Goal: Information Seeking & Learning: Learn about a topic

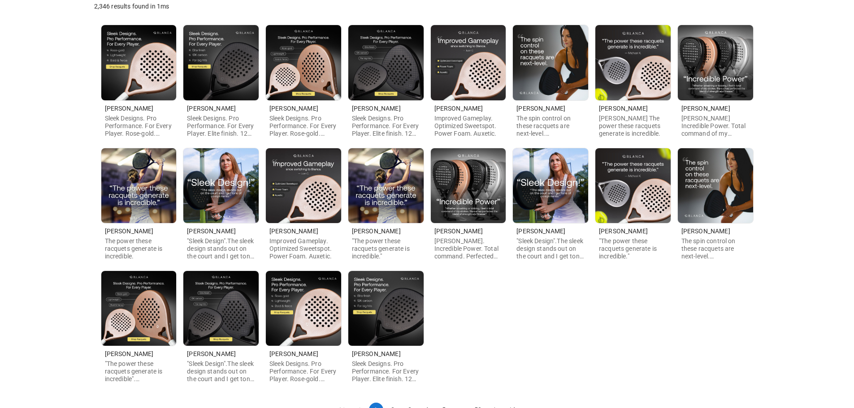
scroll to position [167, 0]
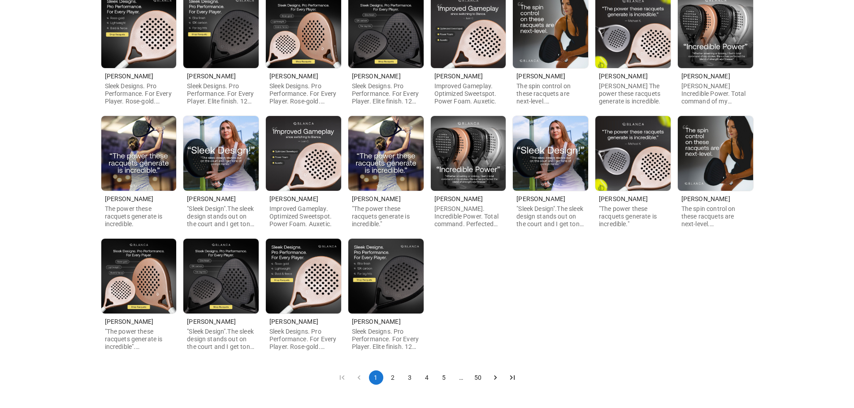
click at [390, 379] on button "2" at bounding box center [393, 378] width 14 height 14
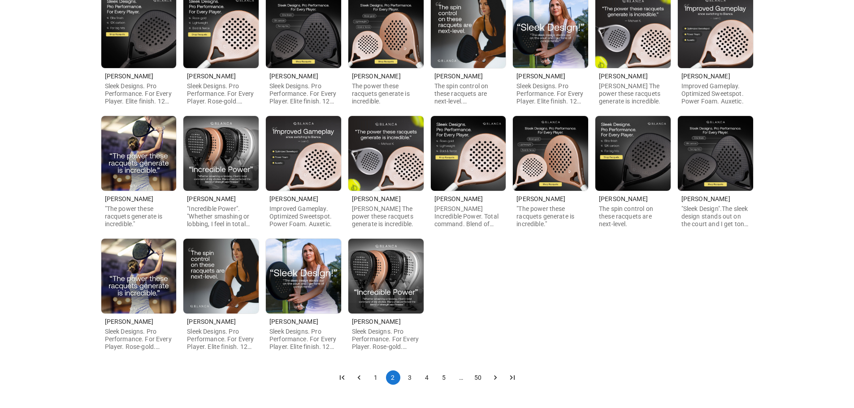
click at [408, 378] on button "3" at bounding box center [410, 378] width 14 height 14
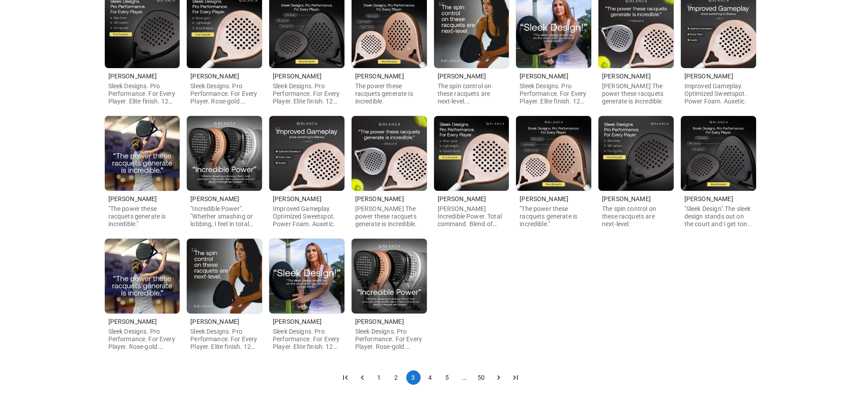
scroll to position [0, 0]
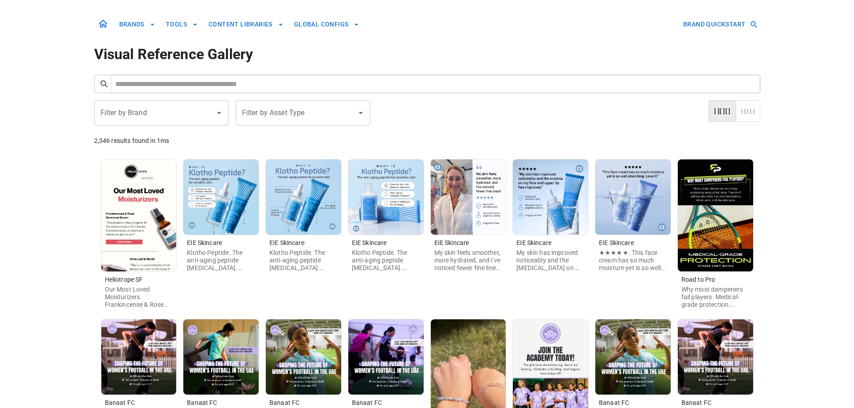
click at [142, 218] on img at bounding box center [138, 216] width 75 height 112
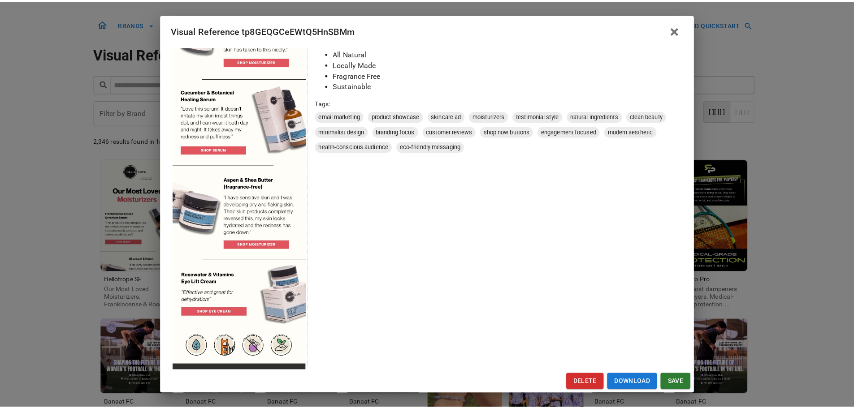
scroll to position [297, 0]
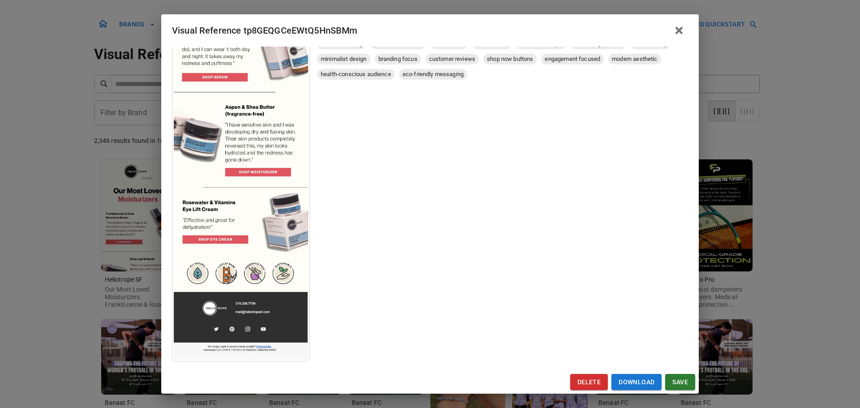
click at [75, 298] on div "Visual Reference tp8GEQGCeEWtQ5HnSBMm Brand: Heliotrope SF Custom Info Notes * …" at bounding box center [430, 204] width 860 height 408
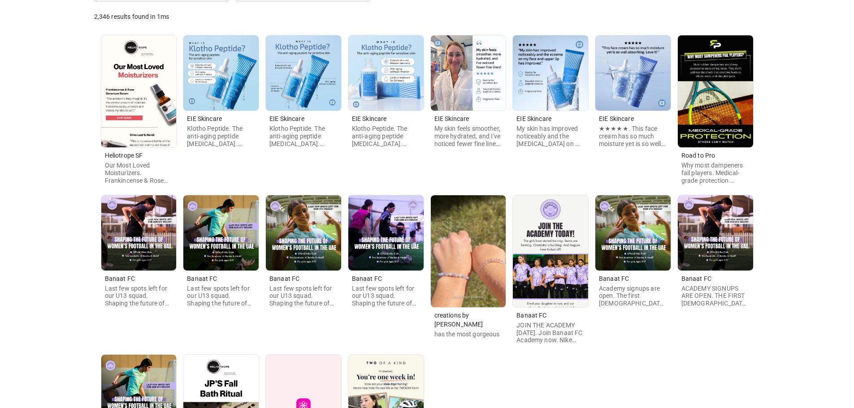
scroll to position [134, 0]
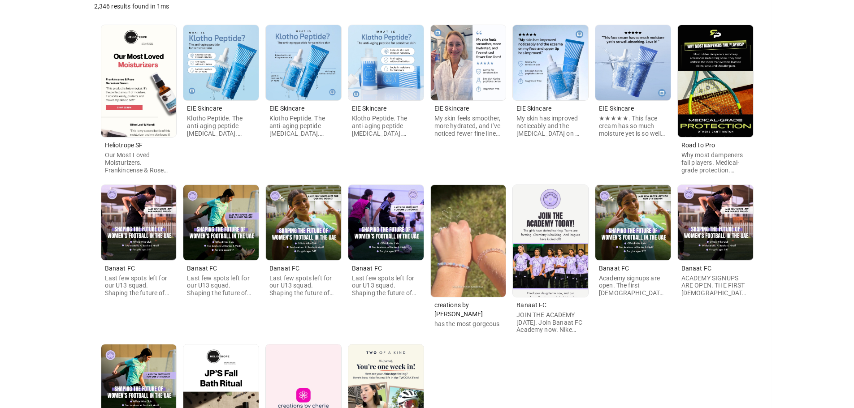
click at [469, 250] on img at bounding box center [468, 241] width 75 height 112
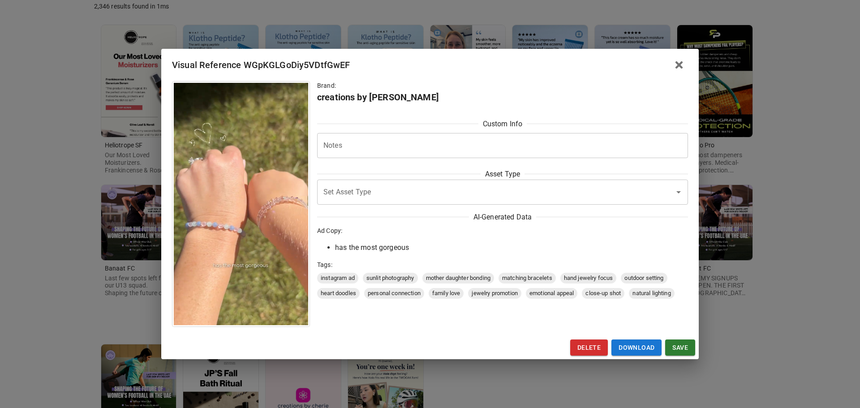
click at [93, 298] on div "Visual Reference WGpKGLGoDiy5VDtfGwEF Brand: creations by [PERSON_NAME] Custom …" at bounding box center [430, 204] width 860 height 408
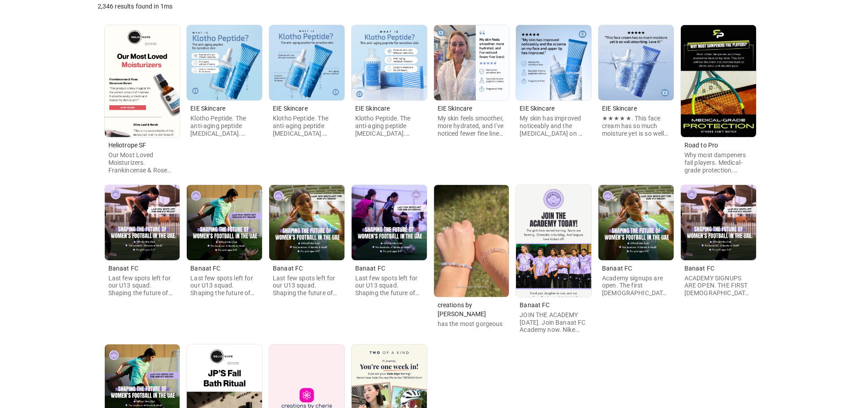
scroll to position [277, 0]
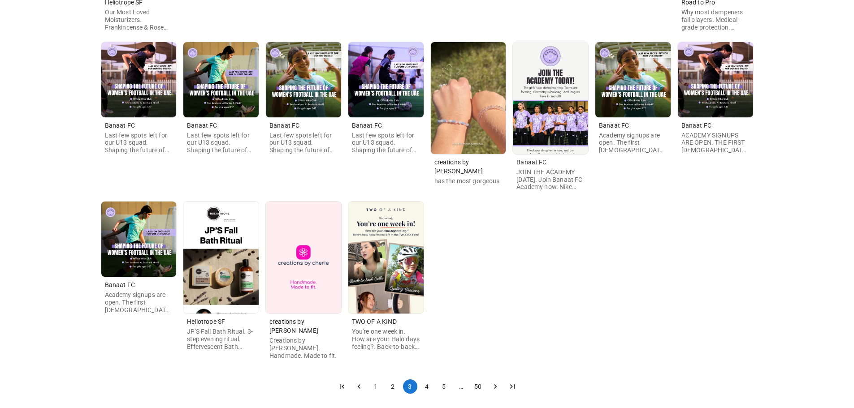
click at [285, 265] on img at bounding box center [303, 258] width 75 height 112
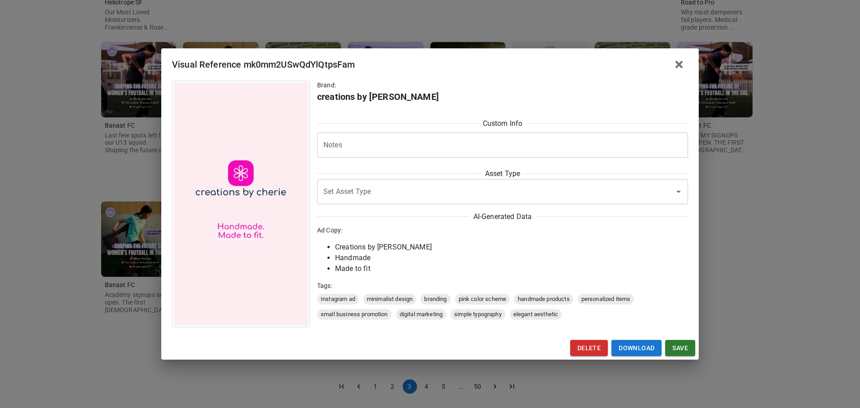
click at [113, 307] on div "Visual Reference mk0mm2USwQdYlQtpsFam Brand: creations by [PERSON_NAME] Custom …" at bounding box center [430, 204] width 860 height 408
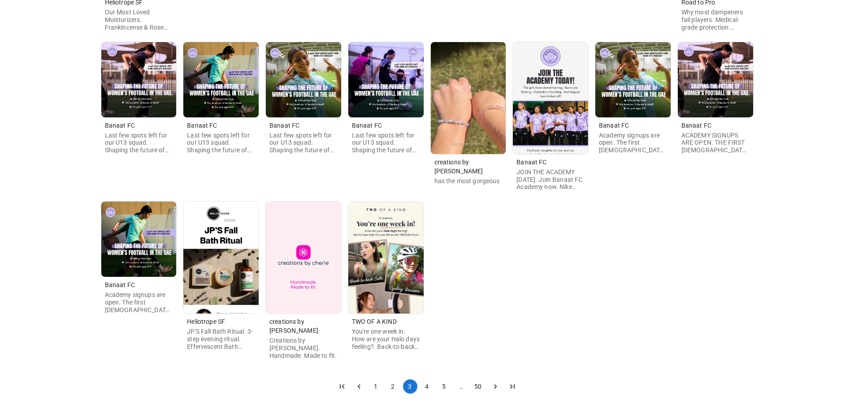
click at [388, 279] on img at bounding box center [385, 258] width 75 height 112
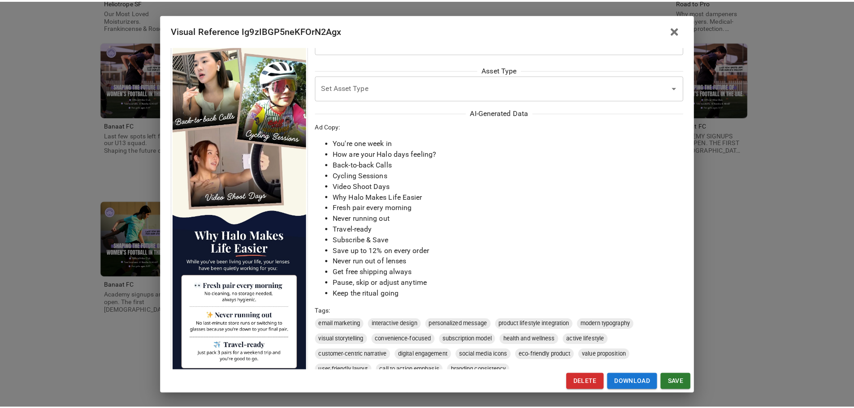
scroll to position [0, 0]
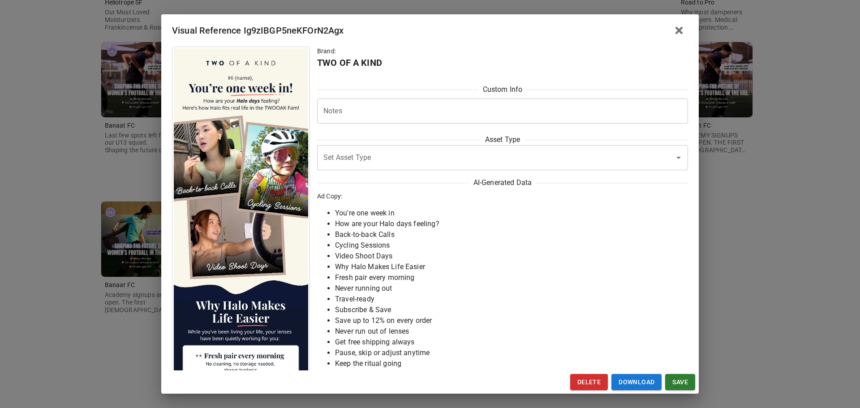
click at [50, 309] on div "Visual Reference Ig9zIBGP5neKFOrN2Agx Brand: TWO OF A KIND Custom Info Notes * …" at bounding box center [430, 204] width 860 height 408
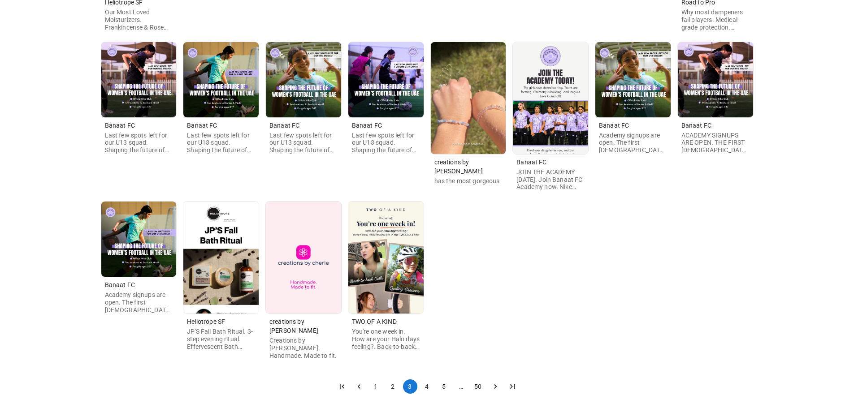
click at [429, 380] on button "4" at bounding box center [427, 387] width 14 height 14
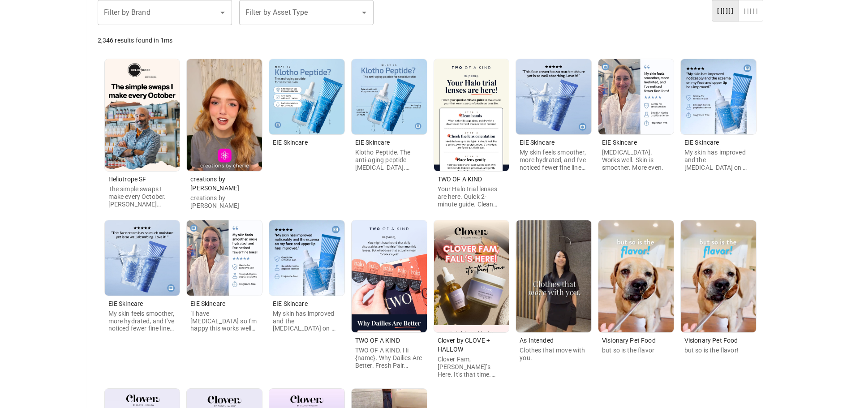
scroll to position [277, 0]
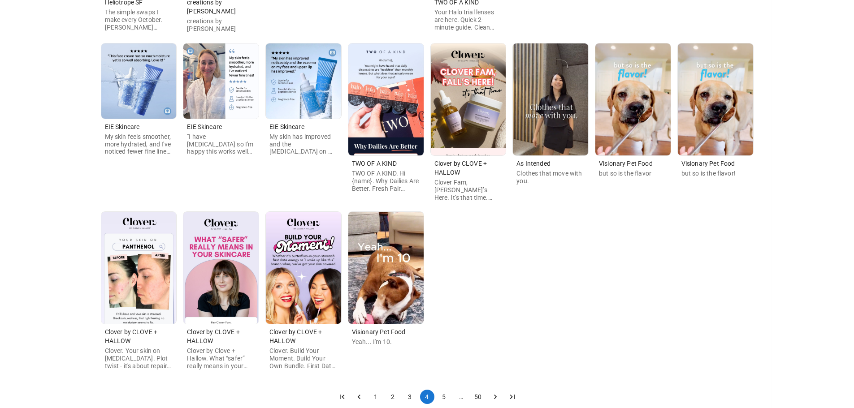
click at [407, 393] on button "3" at bounding box center [410, 397] width 14 height 14
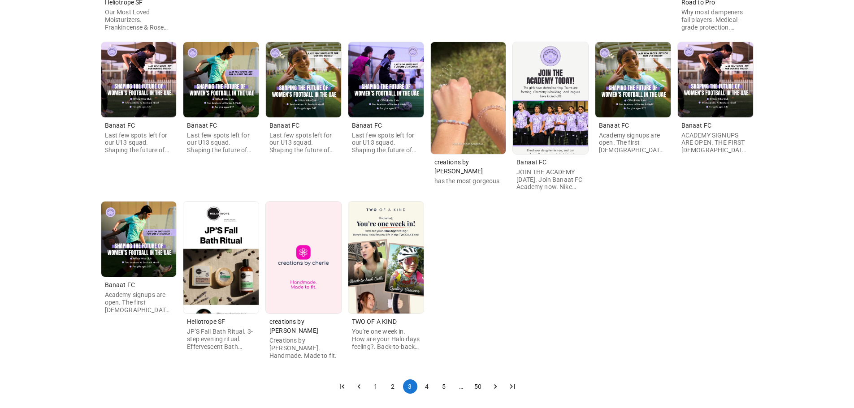
click at [229, 260] on img at bounding box center [220, 258] width 75 height 112
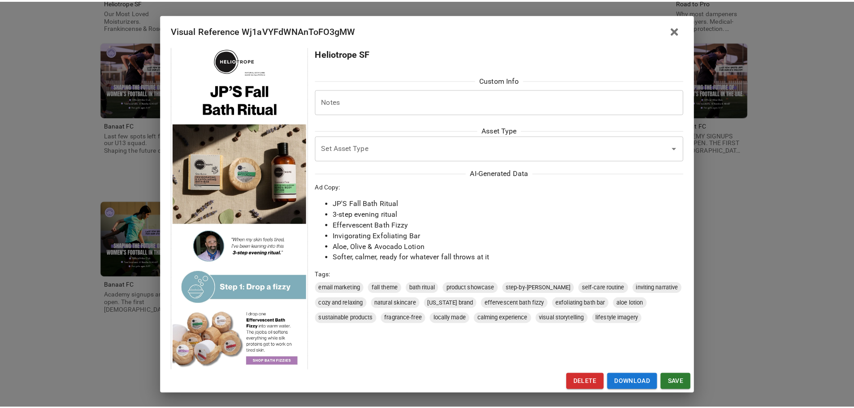
scroll to position [0, 0]
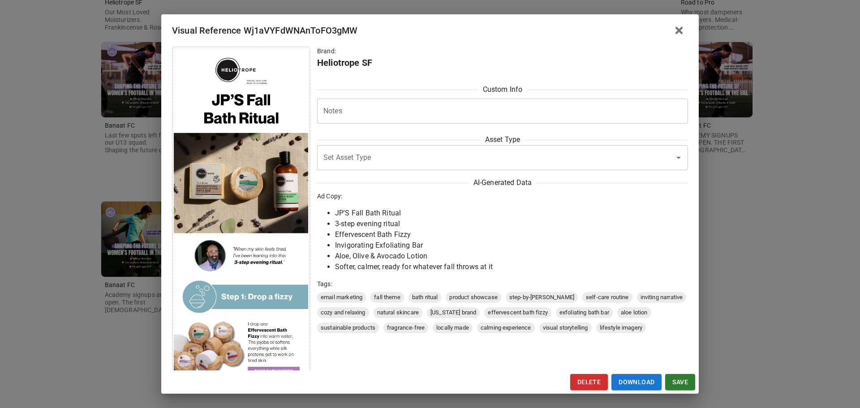
click at [106, 324] on div "Visual Reference Wj1aVYFdWNAnToFO3gMW Brand: Heliotrope SF Custom Info Notes * …" at bounding box center [430, 204] width 860 height 408
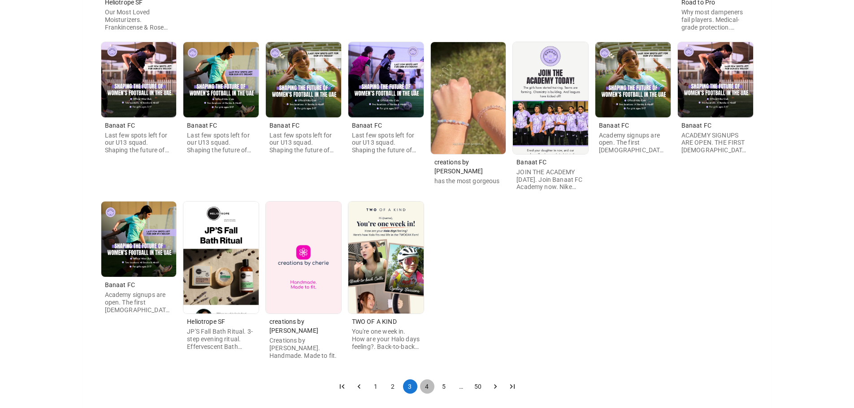
click at [427, 380] on button "4" at bounding box center [427, 387] width 14 height 14
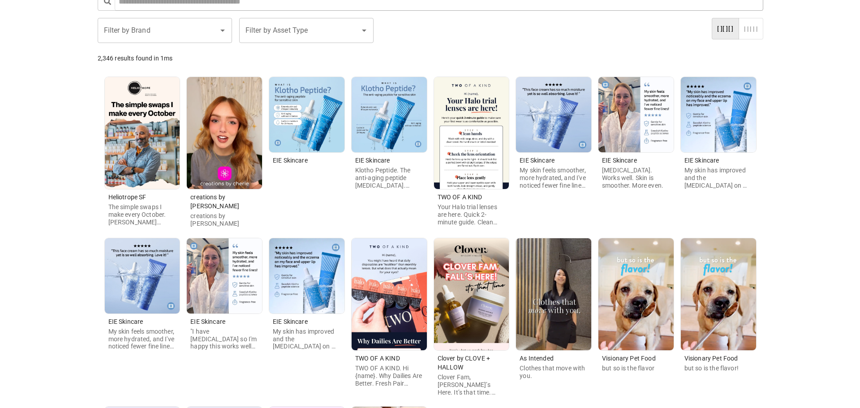
scroll to position [9, 0]
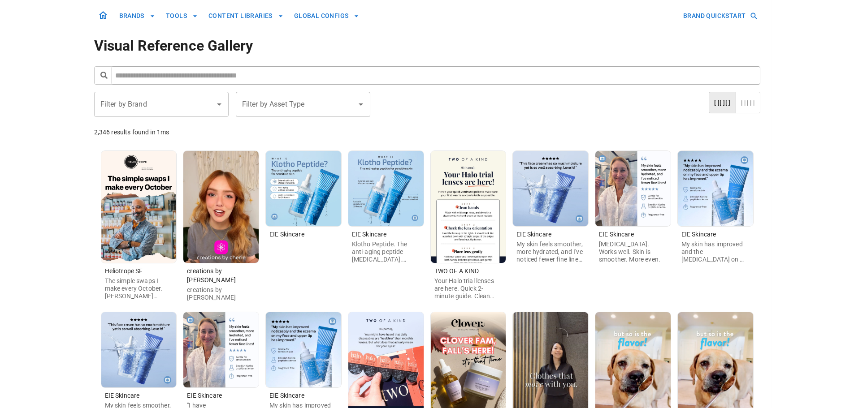
click at [140, 223] on img at bounding box center [138, 207] width 75 height 112
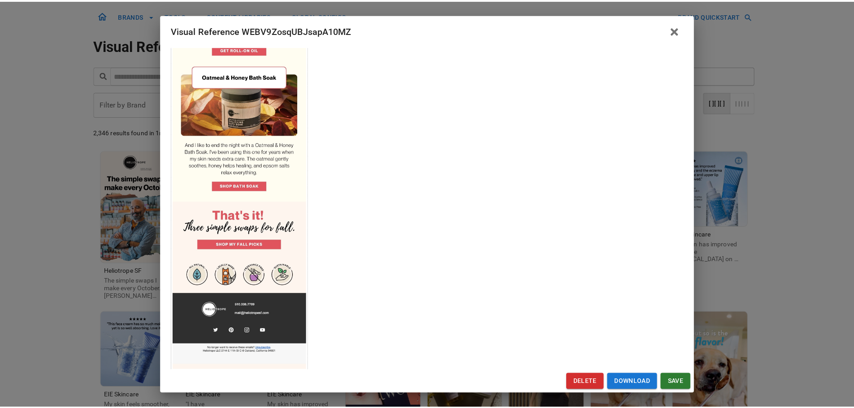
scroll to position [526, 0]
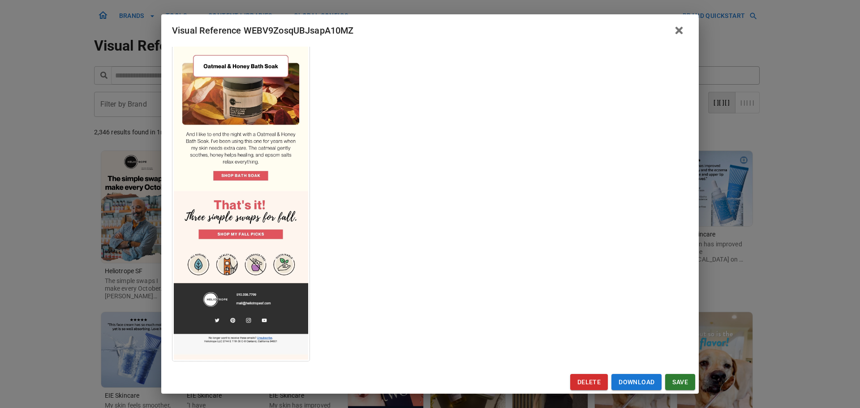
click at [61, 307] on div "Visual Reference WEBV9ZosqUBJsapA10MZ Brand: Heliotrope SF Custom Info Notes * …" at bounding box center [430, 204] width 860 height 408
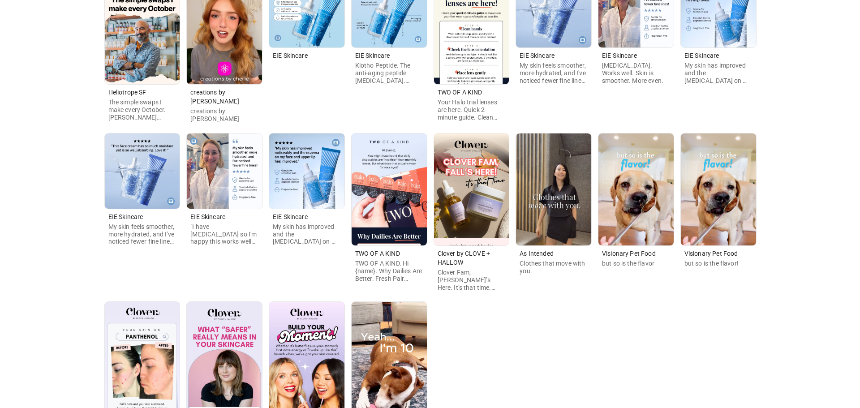
scroll to position [188, 0]
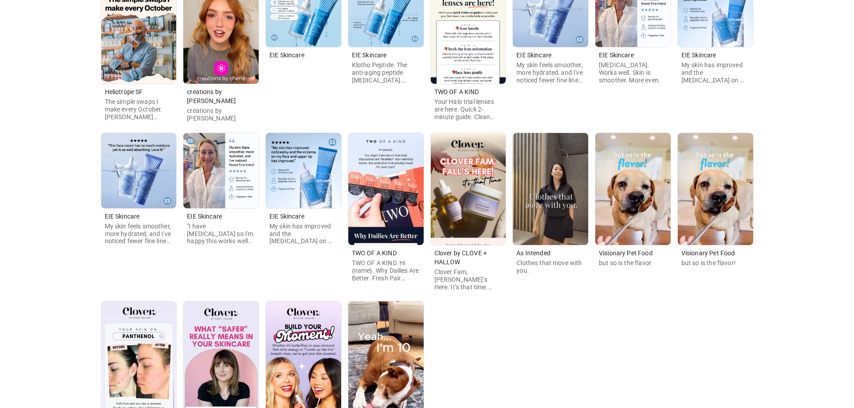
click at [494, 52] on img at bounding box center [468, 28] width 75 height 112
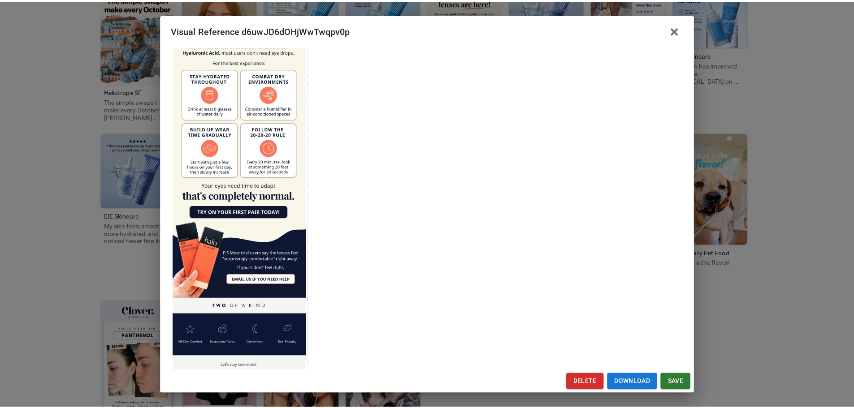
scroll to position [527, 0]
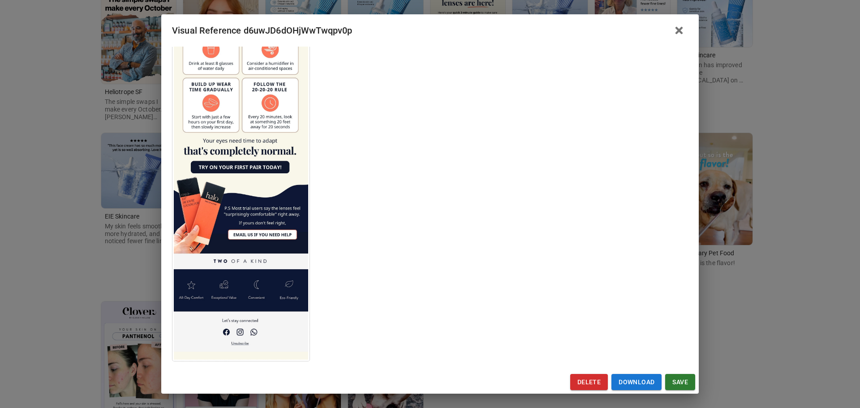
click at [68, 251] on div "Visual Reference d6uwJD6dOHjWwTwqpv0p Brand: TWO OF A KIND Custom Info Notes * …" at bounding box center [430, 204] width 860 height 408
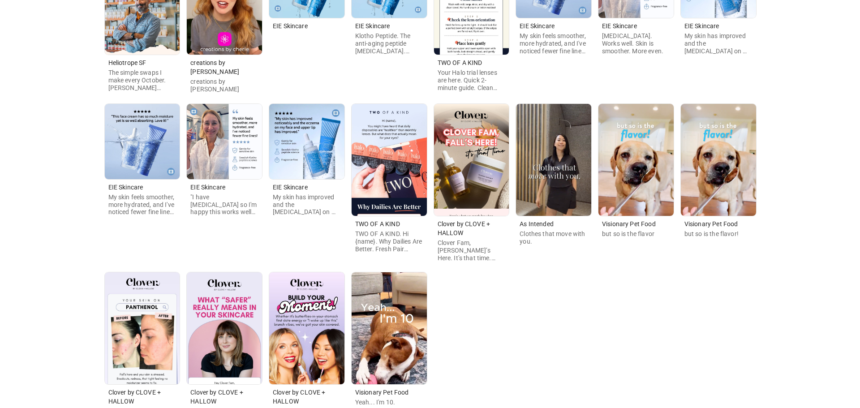
scroll to position [233, 0]
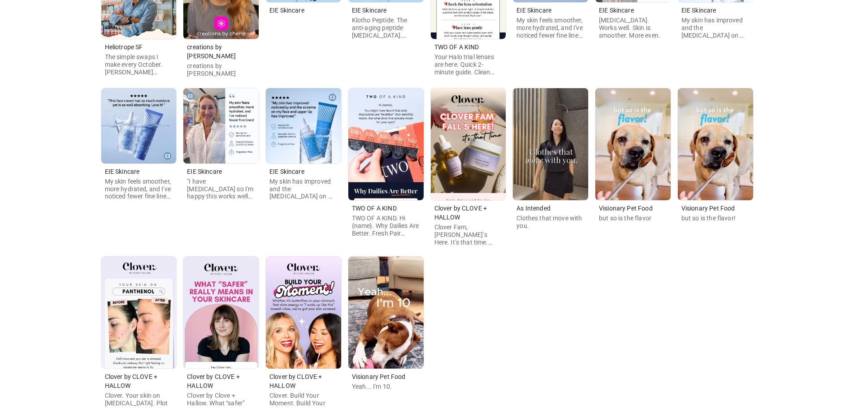
click at [482, 161] on img at bounding box center [468, 144] width 75 height 112
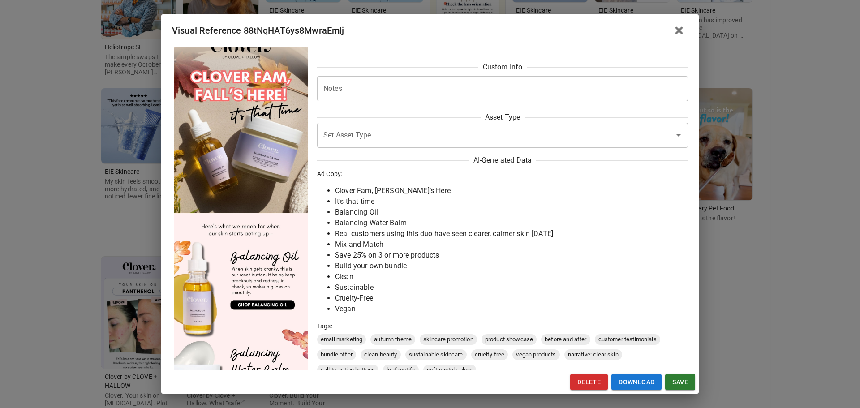
scroll to position [0, 0]
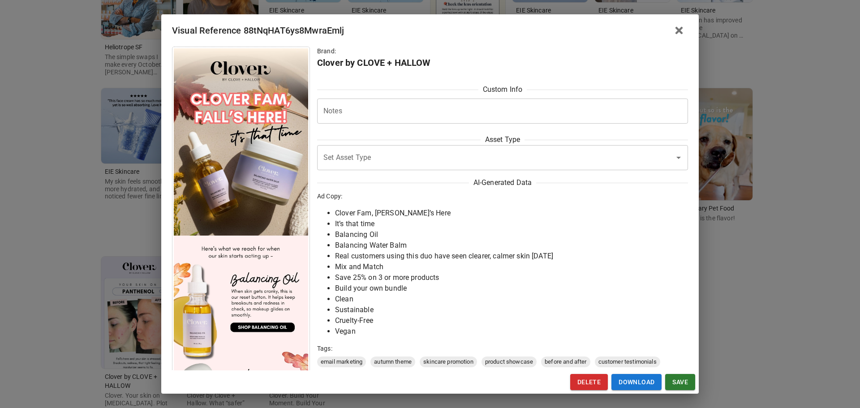
click at [70, 231] on div "Visual Reference 88tNqHAT6ys8MwraEmlj Brand: Clover by CLOVE + HALLOW Custom In…" at bounding box center [430, 204] width 860 height 408
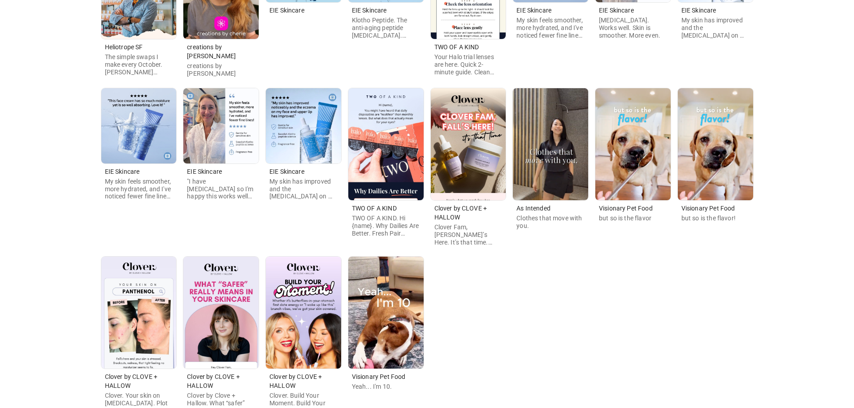
click at [229, 318] on img at bounding box center [220, 313] width 75 height 112
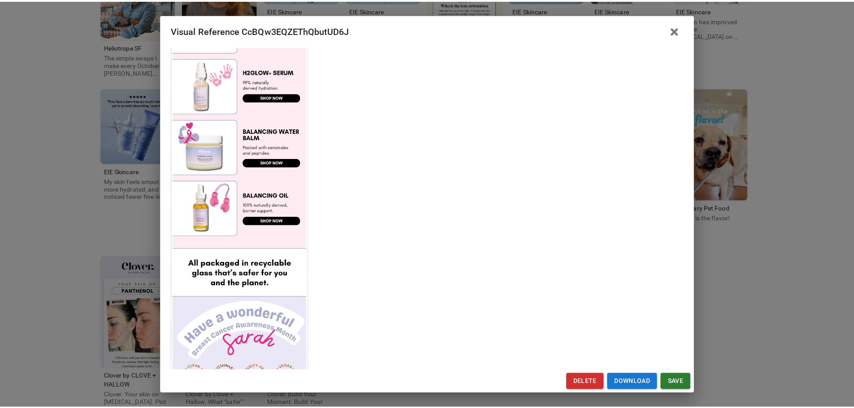
scroll to position [444, 0]
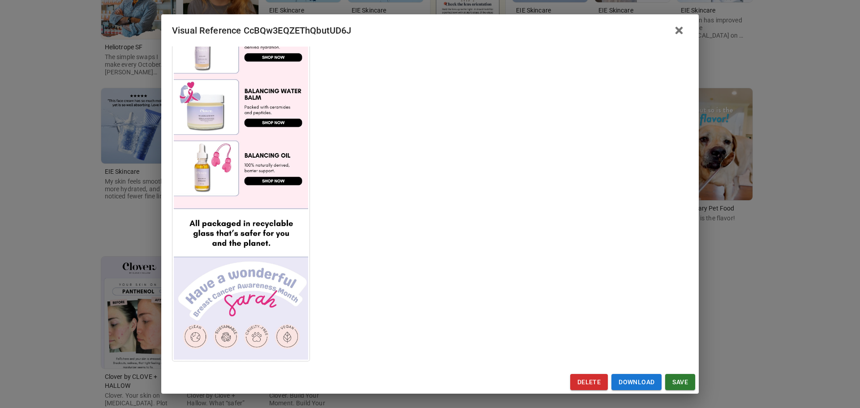
click at [78, 320] on div "Visual Reference CcBQw3EQZEThQbutUD6J Brand: Clover by CLOVE + HALLOW Custom In…" at bounding box center [430, 204] width 860 height 408
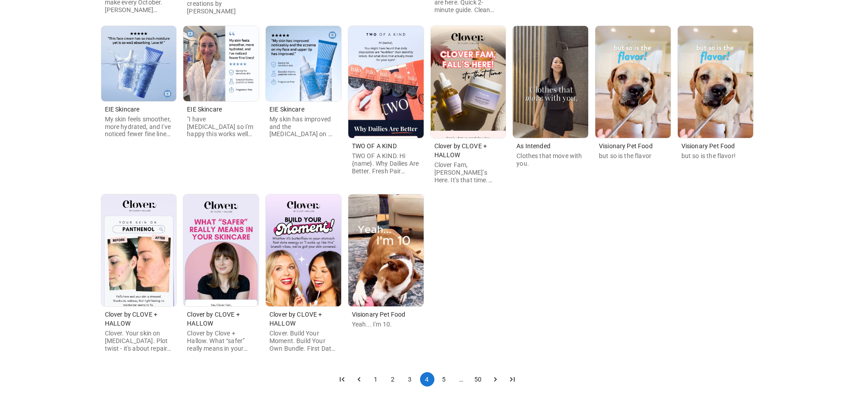
scroll to position [295, 0]
click at [439, 376] on button "5" at bounding box center [444, 379] width 14 height 14
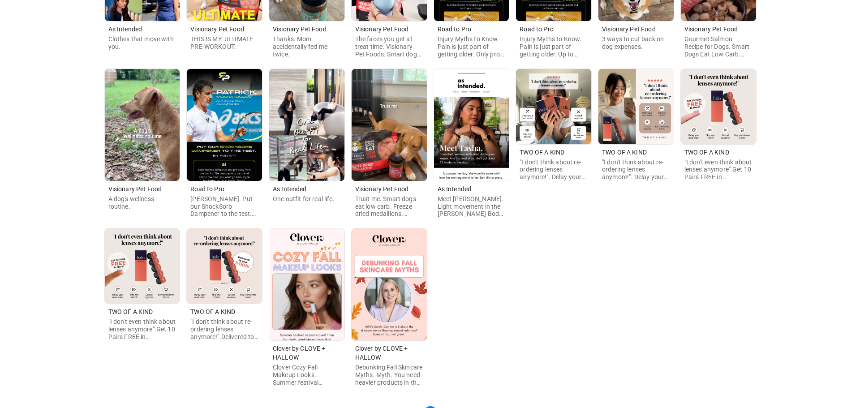
scroll to position [269, 0]
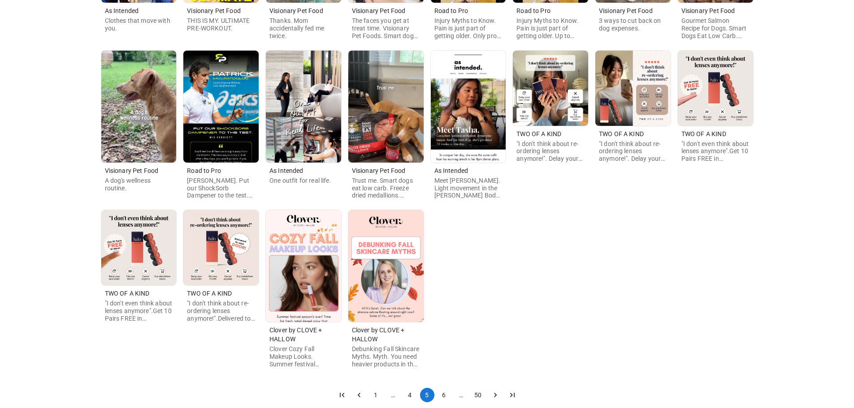
click at [394, 298] on img at bounding box center [385, 266] width 75 height 112
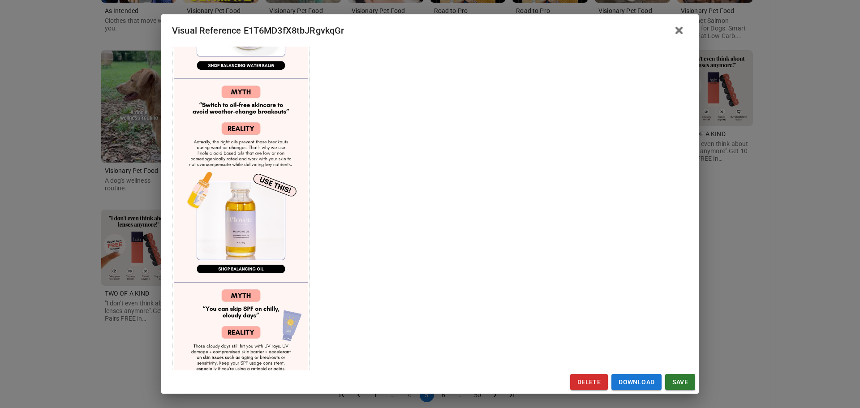
scroll to position [465, 0]
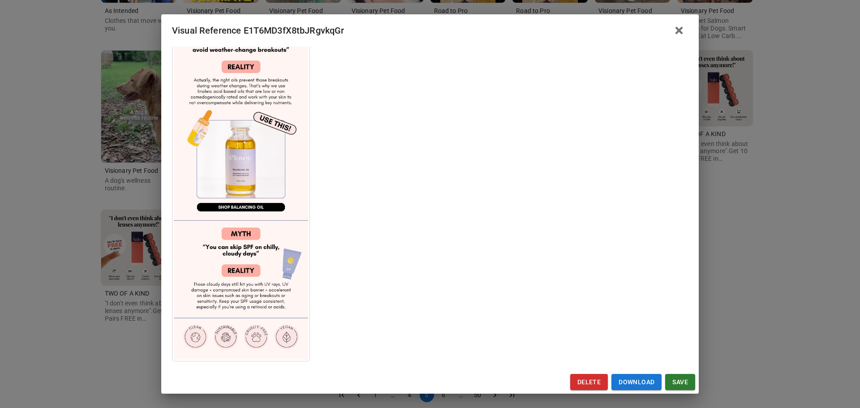
click at [74, 319] on div "Visual Reference E1T6MD3fX8tbJRgvkqGr Brand: Clover by CLOVE + HALLOW Custom In…" at bounding box center [430, 204] width 860 height 408
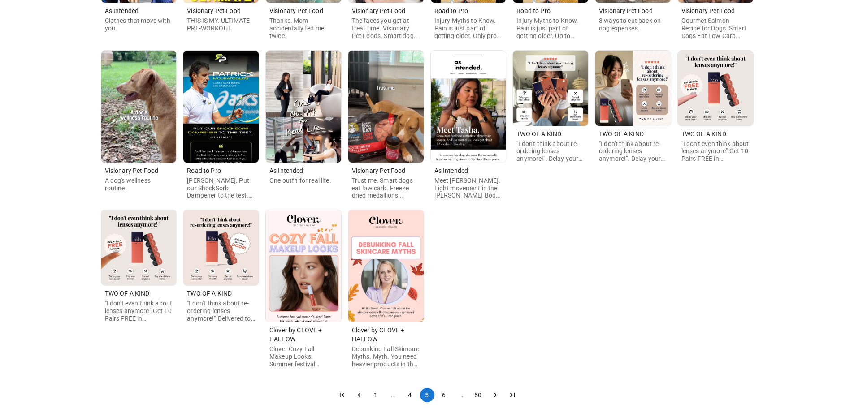
click at [319, 292] on img at bounding box center [303, 266] width 75 height 112
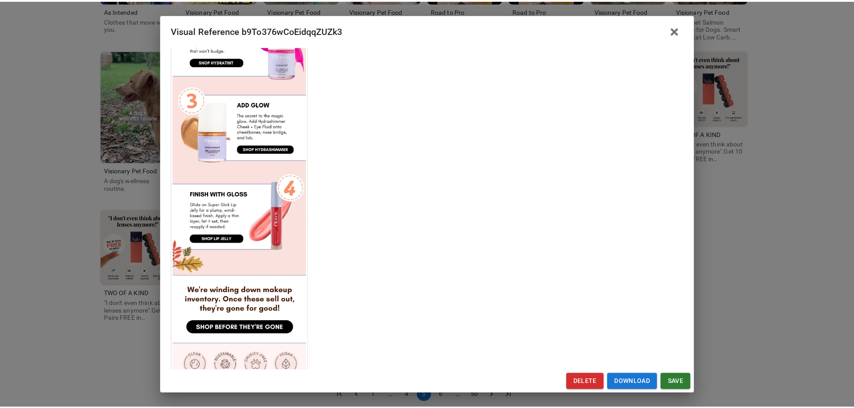
scroll to position [428, 0]
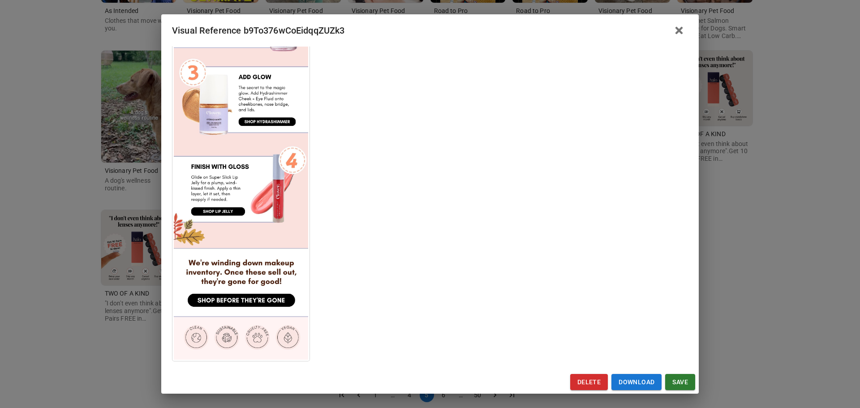
click at [15, 285] on div "Visual Reference b9To376wCoEidqqZUZk3 Brand: Clover by CLOVE + HALLOW Custom In…" at bounding box center [430, 204] width 860 height 408
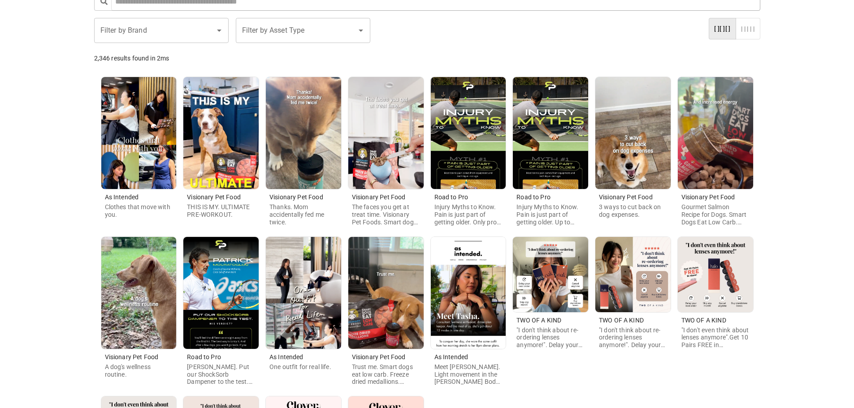
scroll to position [0, 0]
